Goal: Communication & Community: Answer question/provide support

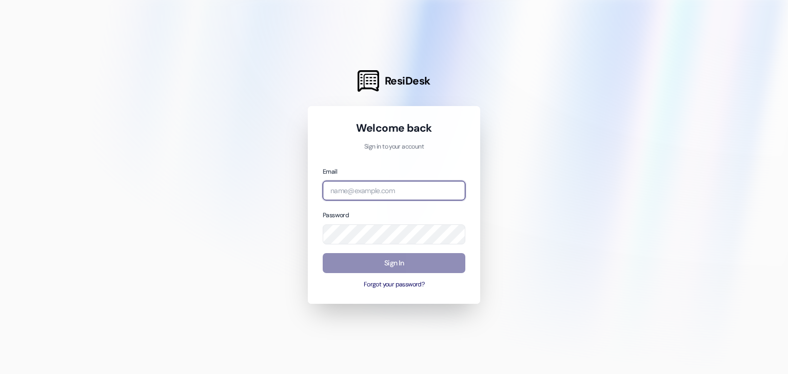
type input "[EMAIL_ADDRESS][DOMAIN_NAME]"
click at [386, 264] on button "Sign In" at bounding box center [394, 263] width 143 height 20
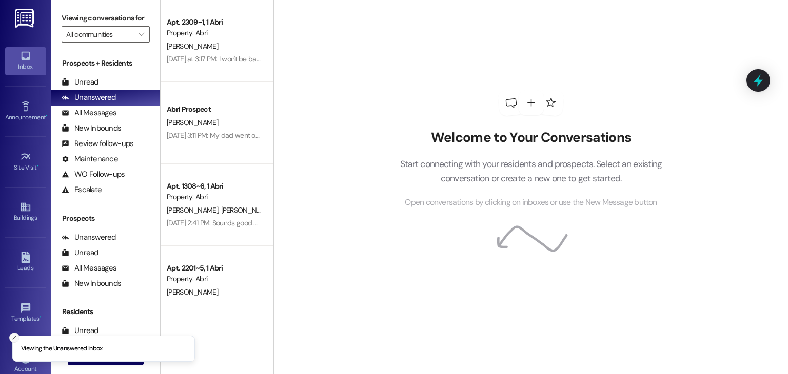
click at [13, 336] on icon "Close toast" at bounding box center [14, 338] width 6 height 6
click at [84, 358] on span " New Message" at bounding box center [105, 356] width 58 height 11
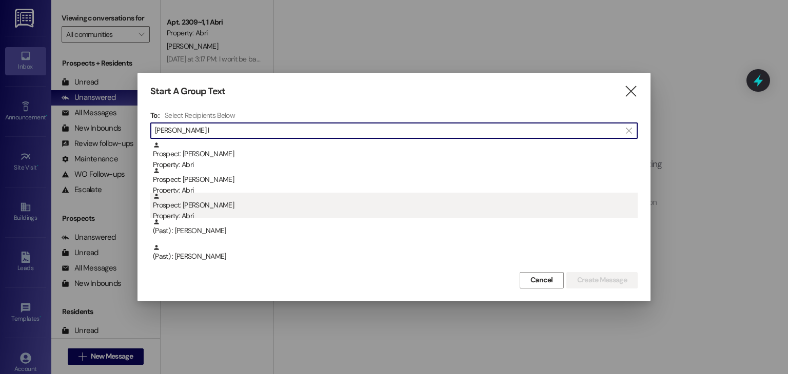
type input "[PERSON_NAME] l"
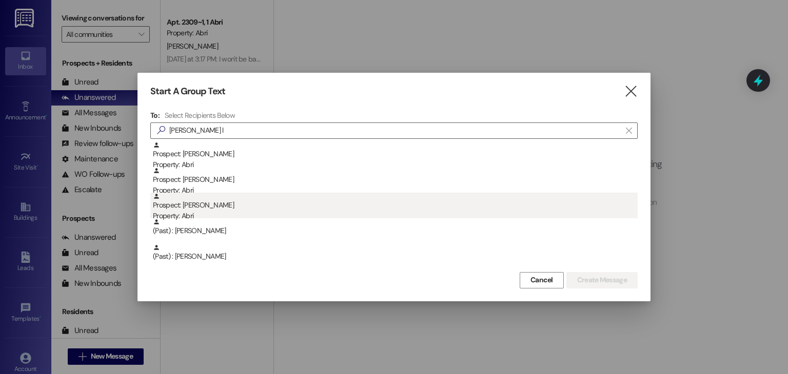
click at [327, 202] on div "Prospect: [PERSON_NAME] Property: Abri" at bounding box center [395, 207] width 485 height 29
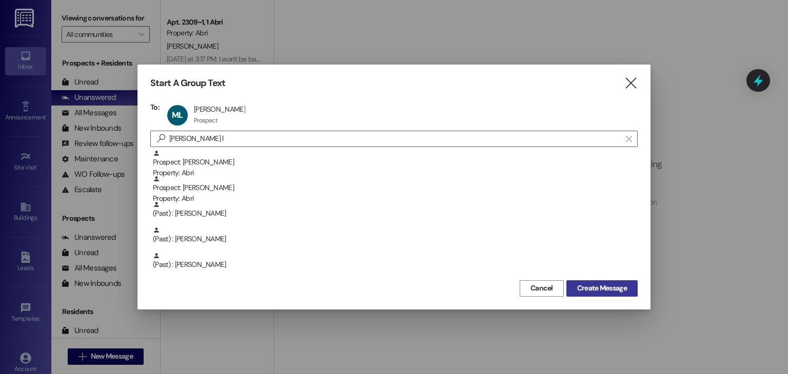
click at [603, 283] on span "Create Message" at bounding box center [602, 288] width 50 height 11
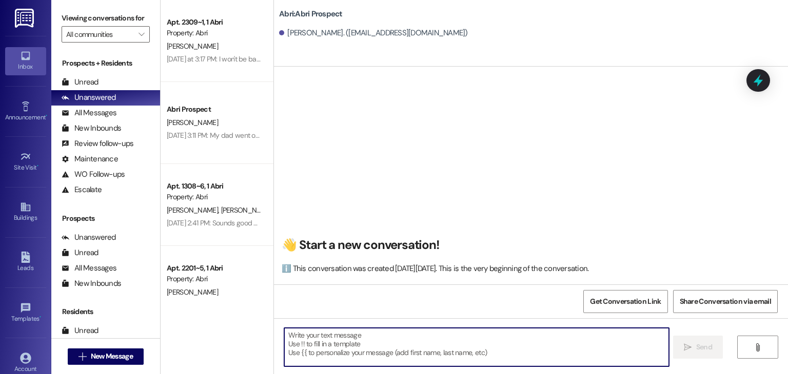
click at [326, 339] on textarea at bounding box center [476, 347] width 384 height 38
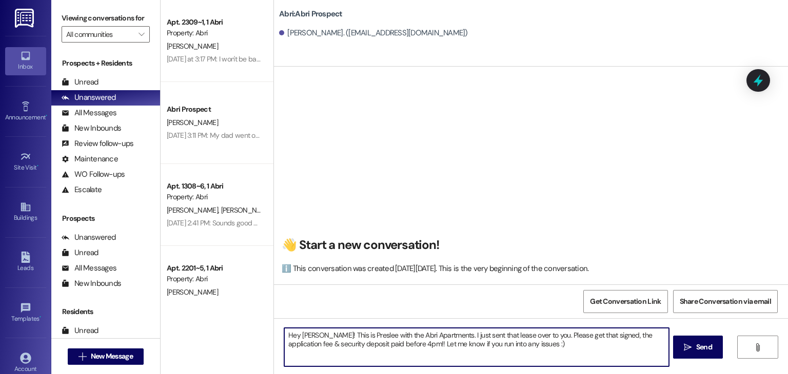
type textarea "Hey [PERSON_NAME]! This is Preslee with the Abri Apartments. I just sent that l…"
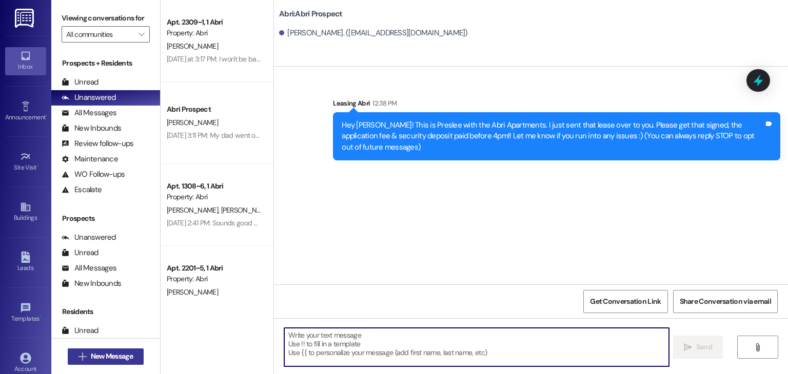
click at [125, 359] on span "New Message" at bounding box center [112, 356] width 42 height 11
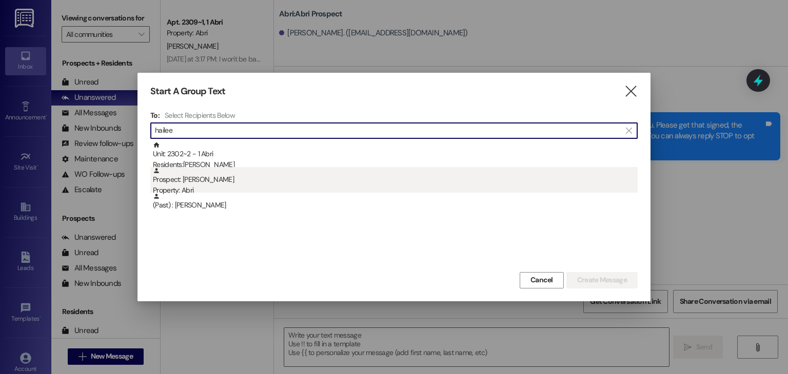
type input "hailee"
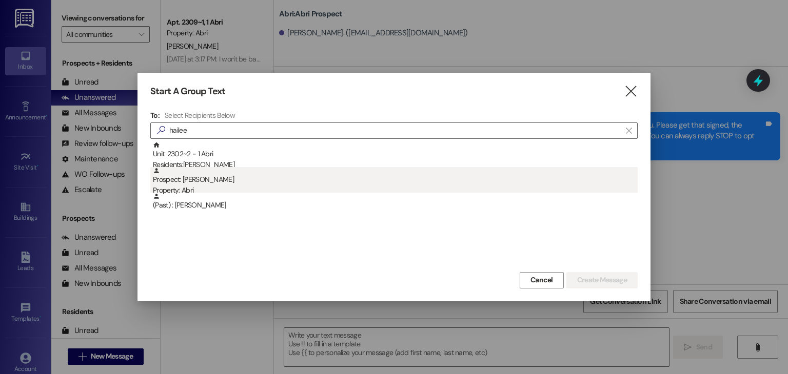
click at [192, 173] on div "Prospect: [PERSON_NAME][GEOGRAPHIC_DATA] Property: Abri" at bounding box center [395, 181] width 485 height 29
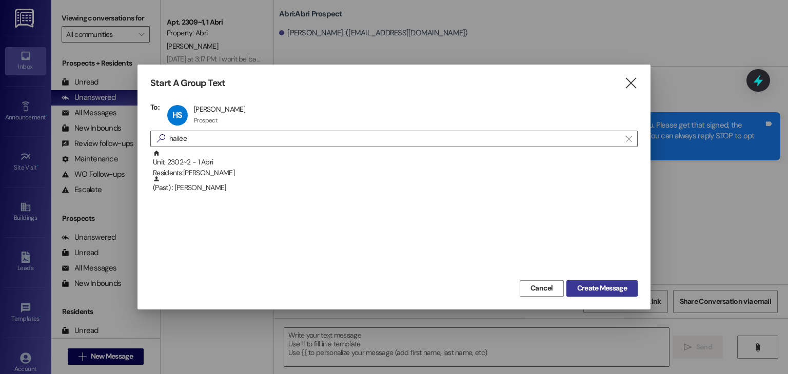
click at [621, 286] on span "Create Message" at bounding box center [602, 288] width 50 height 11
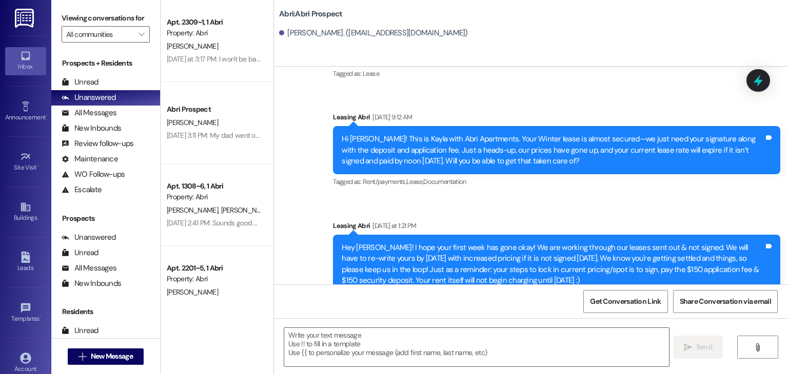
scroll to position [835, 0]
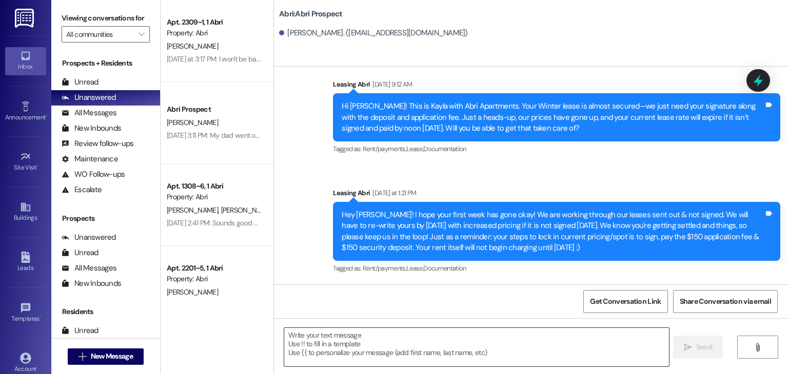
click at [329, 348] on textarea at bounding box center [476, 347] width 384 height 38
click at [97, 362] on span "New Message" at bounding box center [112, 356] width 42 height 11
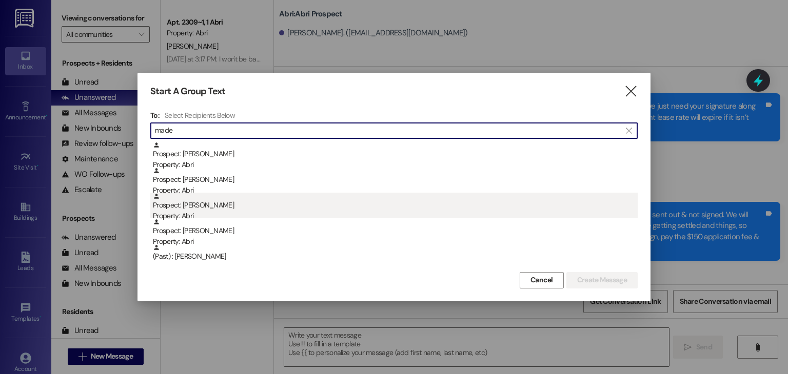
type input "made"
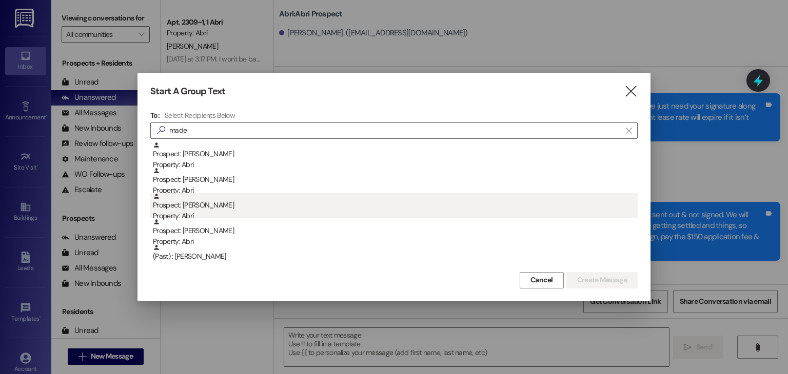
click at [272, 214] on div "Property: Abri" at bounding box center [395, 216] width 485 height 11
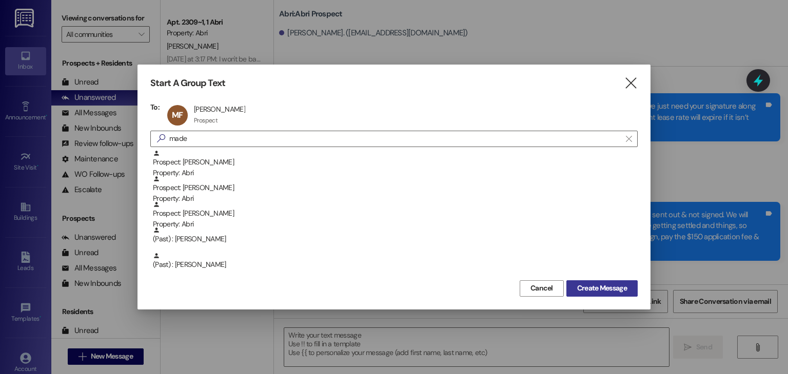
click at [603, 284] on span "Create Message" at bounding box center [602, 288] width 50 height 11
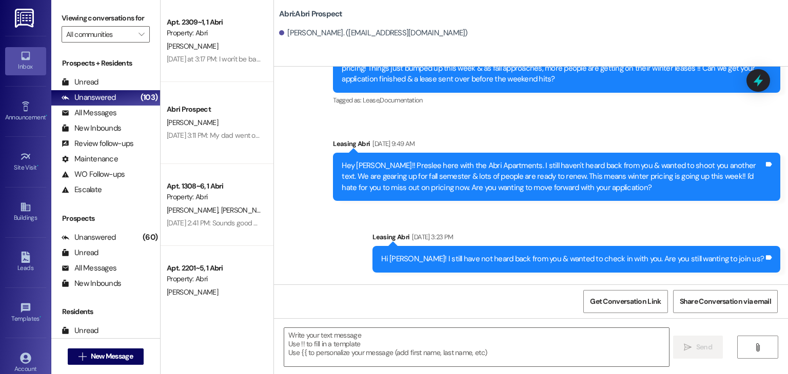
scroll to position [700, 0]
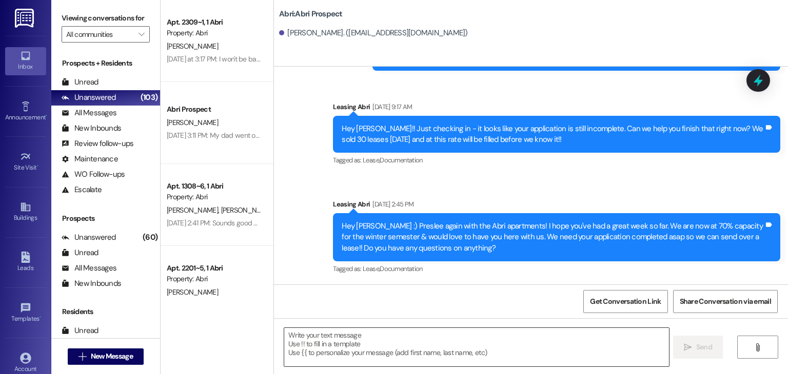
click at [299, 334] on textarea at bounding box center [476, 347] width 384 height 38
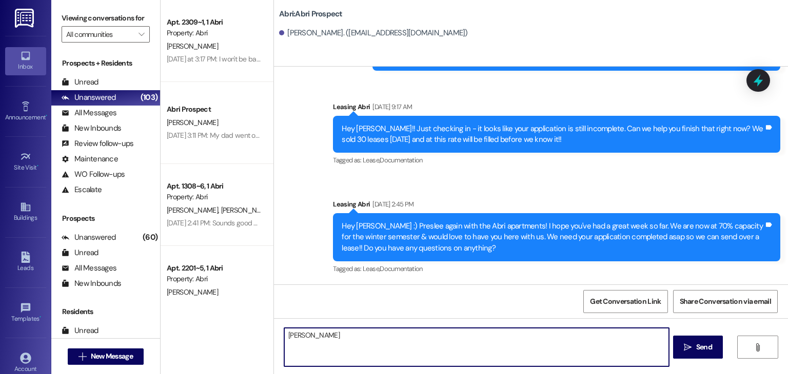
click at [285, 336] on textarea "[PERSON_NAME]" at bounding box center [476, 347] width 384 height 38
click at [329, 332] on textarea "Hi [PERSON_NAME]" at bounding box center [476, 347] width 384 height 38
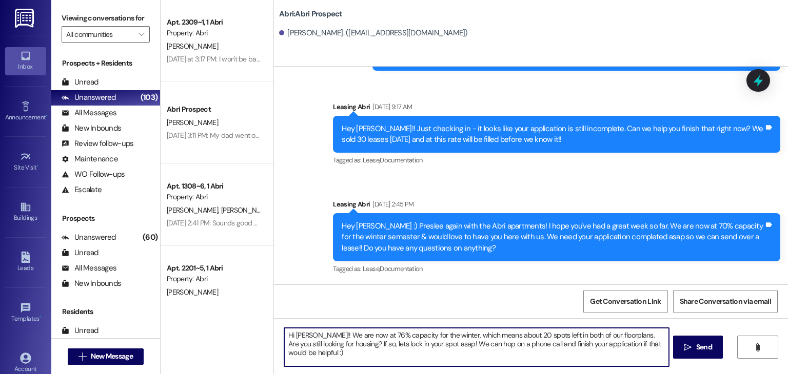
type textarea "Hi [PERSON_NAME]!! We are now at 76% capacity for the winter, which means about…"
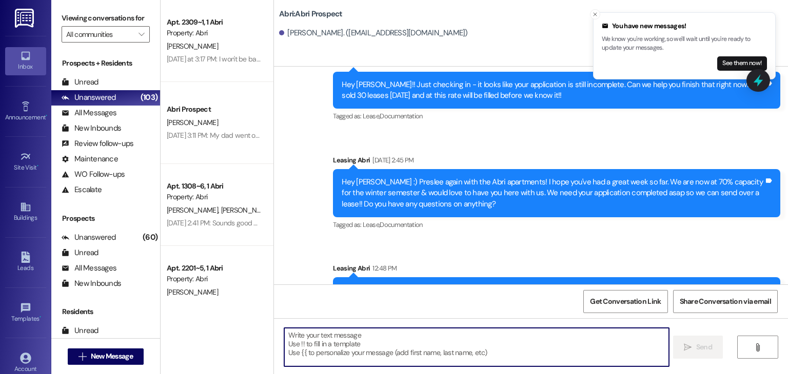
scroll to position [783, 0]
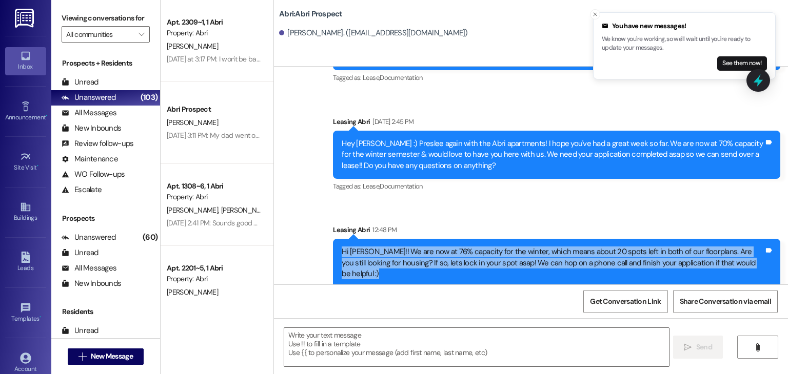
drag, startPoint x: 333, startPoint y: 253, endPoint x: 767, endPoint y: 280, distance: 434.8
click at [767, 280] on div "Sent via SMS Leasing Abri 12:48 PM Hi [PERSON_NAME]!! We are now at 76% capacit…" at bounding box center [556, 256] width 463 height 78
copy div "Hi [PERSON_NAME]!! We are now at 76% capacity for the winter, which means about…"
click at [100, 351] on span "New Message" at bounding box center [112, 356] width 42 height 11
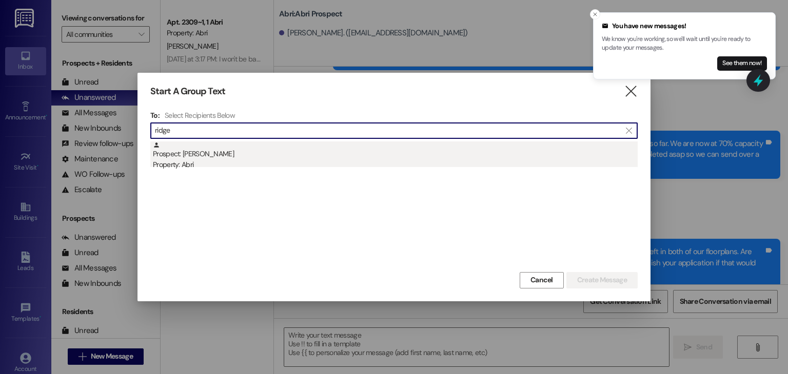
type input "ridge"
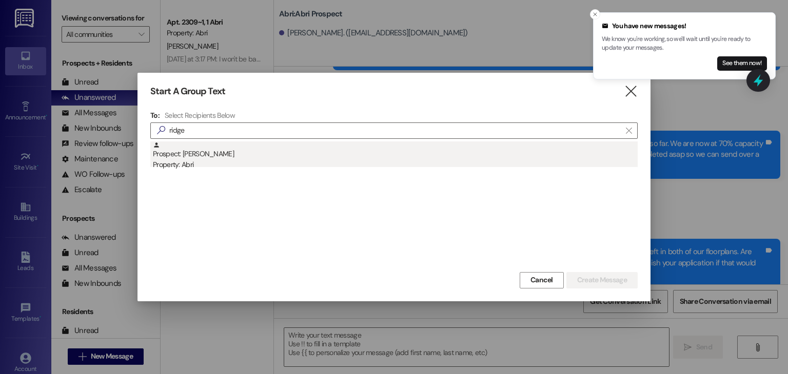
click at [314, 151] on div "Prospect: Ridge [PERSON_NAME] Property: Abri" at bounding box center [395, 156] width 485 height 29
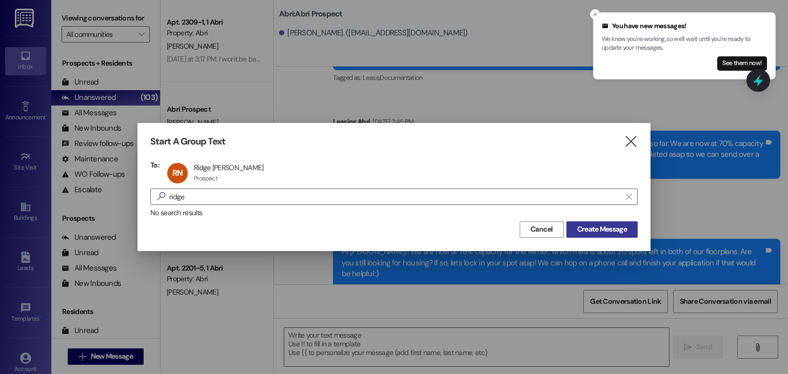
click at [590, 222] on button "Create Message" at bounding box center [601, 230] width 71 height 16
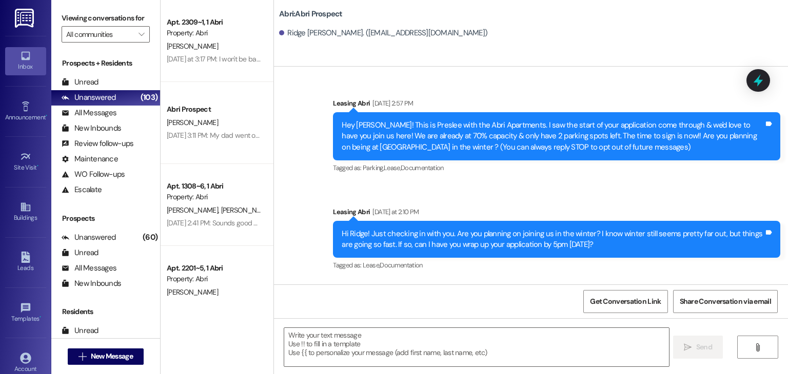
scroll to position [0, 0]
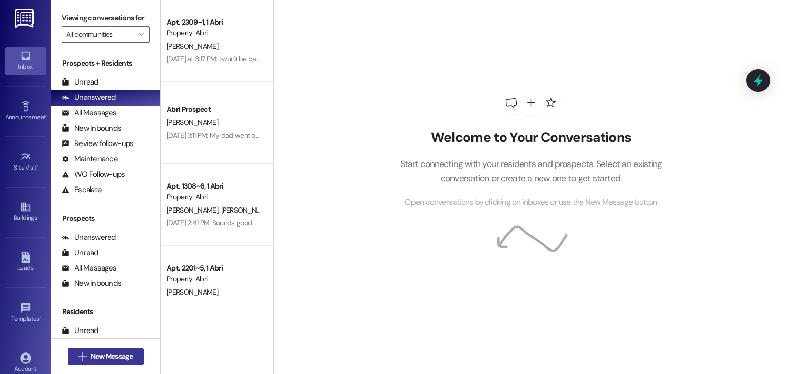
click at [112, 352] on span "New Message" at bounding box center [112, 356] width 42 height 11
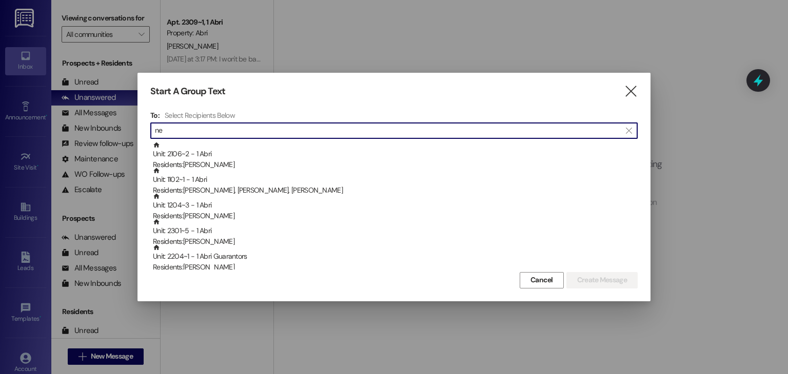
type input "n"
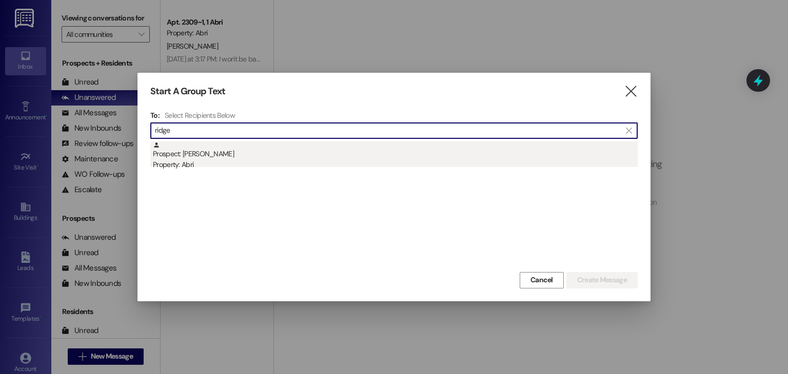
type input "ridge"
click at [176, 150] on div "Prospect: Ridge [PERSON_NAME] Property: Abri" at bounding box center [395, 156] width 485 height 29
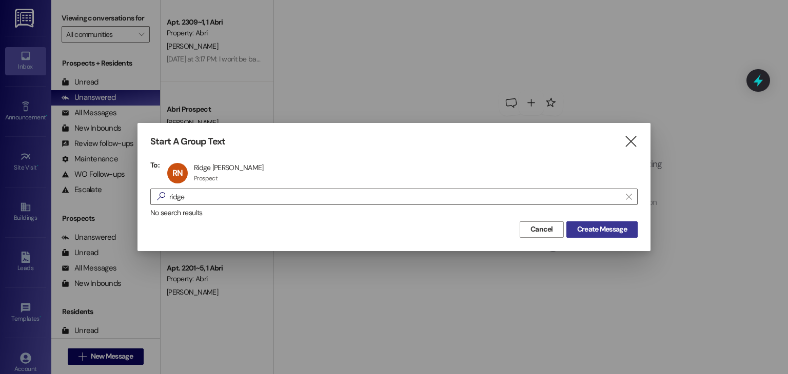
click at [584, 224] on span "Create Message" at bounding box center [602, 229] width 50 height 11
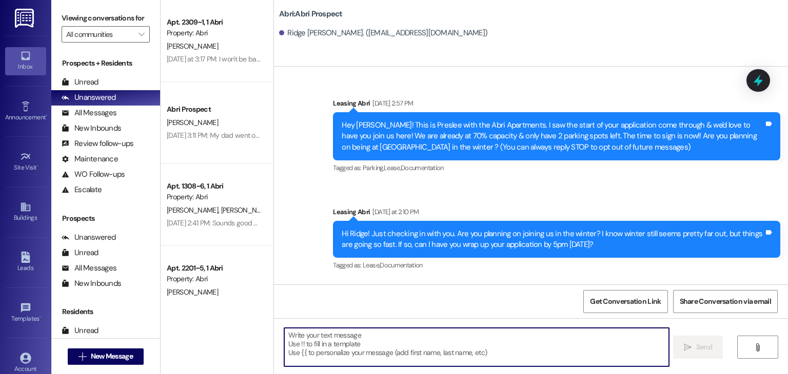
click at [337, 336] on textarea at bounding box center [476, 347] width 384 height 38
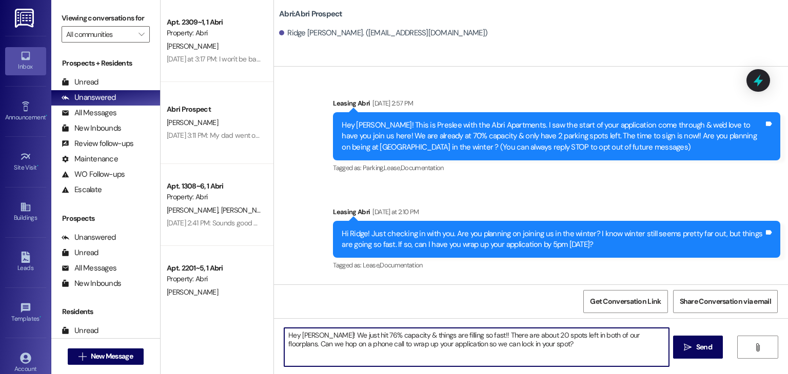
type textarea "Hey [PERSON_NAME]! We just hit 76% capacity & things are filling so fast!! Ther…"
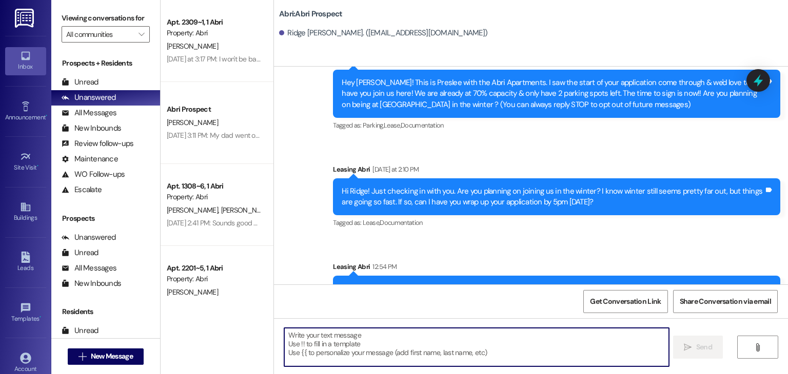
scroll to position [80, 0]
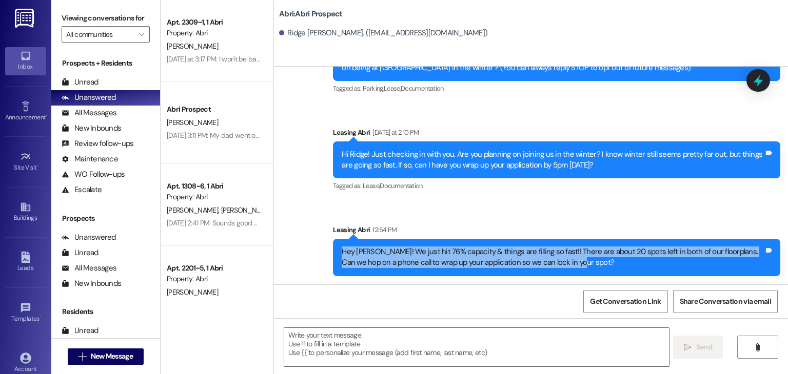
drag, startPoint x: 334, startPoint y: 251, endPoint x: 556, endPoint y: 282, distance: 223.7
click at [556, 282] on div "Sent via SMS Leasing Abri 12:54 PM Hey Ridge! We just hit 76% capacity & things…" at bounding box center [556, 250] width 463 height 67
copy div "Hey [PERSON_NAME]! We just hit 76% capacity & things are filling so fast!! Ther…"
click at [563, 268] on div "Hey [PERSON_NAME]! We just hit 76% capacity & things are filling so fast!! Ther…" at bounding box center [556, 257] width 447 height 37
click at [563, 269] on div "Hey [PERSON_NAME]! We just hit 76% capacity & things are filling so fast!! Ther…" at bounding box center [556, 257] width 447 height 37
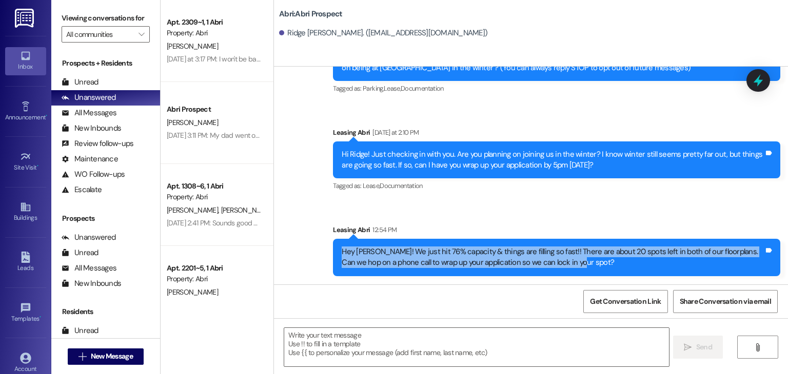
click at [561, 258] on div "Hey [PERSON_NAME]! We just hit 76% capacity & things are filling so fast!! Ther…" at bounding box center [553, 258] width 422 height 22
